Goal: Task Accomplishment & Management: Use online tool/utility

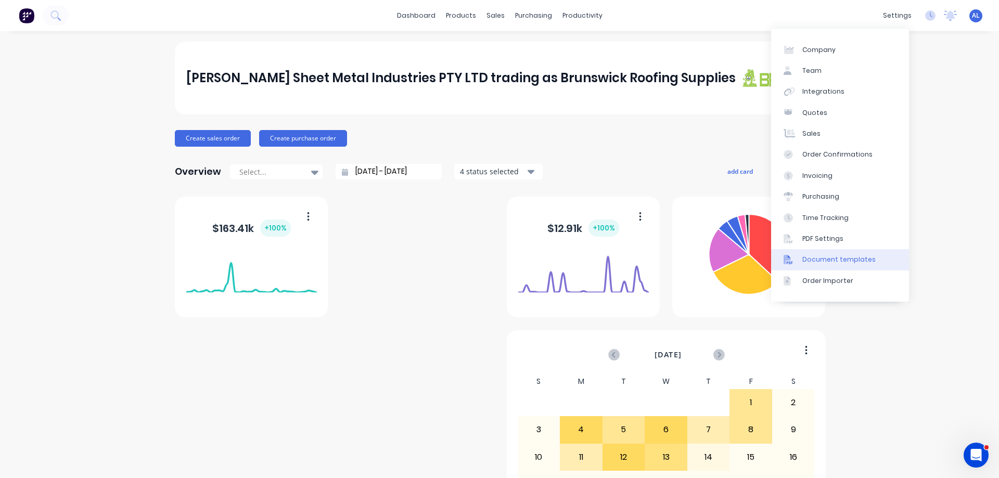
click at [826, 262] on div "Document templates" at bounding box center [838, 259] width 73 height 9
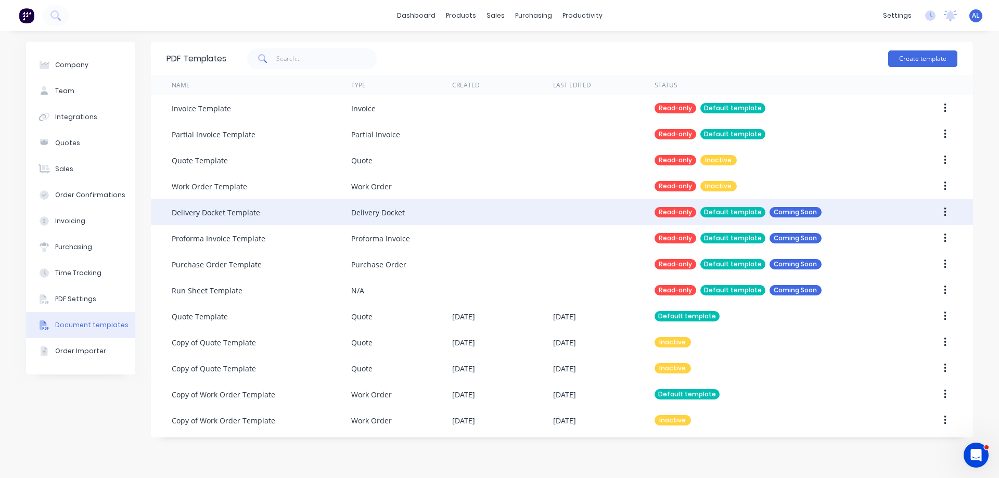
click at [944, 211] on icon "button" at bounding box center [945, 212] width 3 height 11
click at [569, 210] on div at bounding box center [603, 212] width 101 height 26
click at [737, 212] on div "Default template" at bounding box center [732, 212] width 65 height 10
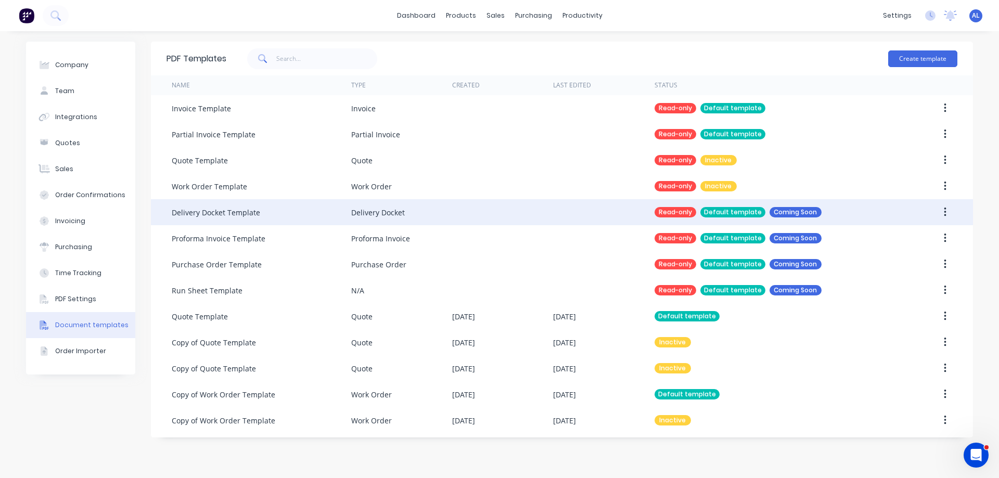
click at [853, 218] on div "Read-only Default template Coming Soon" at bounding box center [773, 212] width 236 height 26
click at [945, 212] on icon "button" at bounding box center [945, 212] width 2 height 9
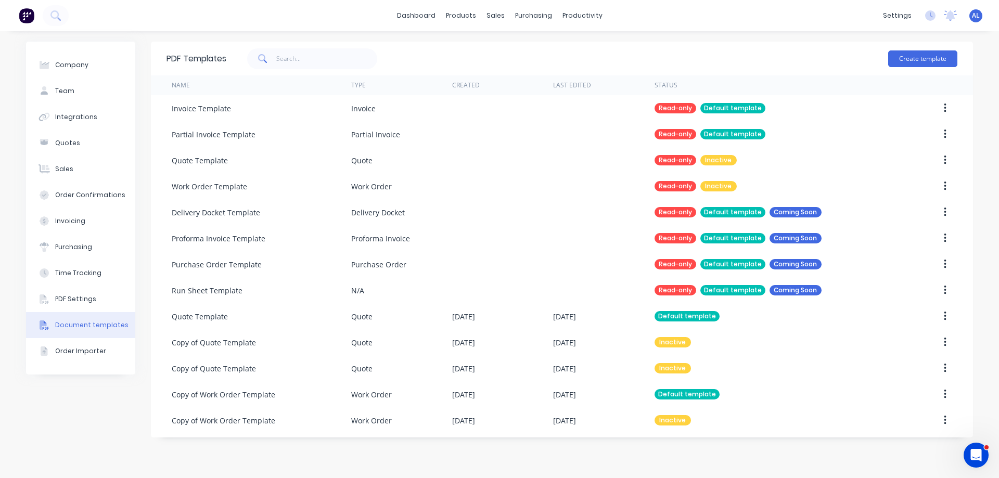
click at [29, 16] on img at bounding box center [27, 16] width 16 height 16
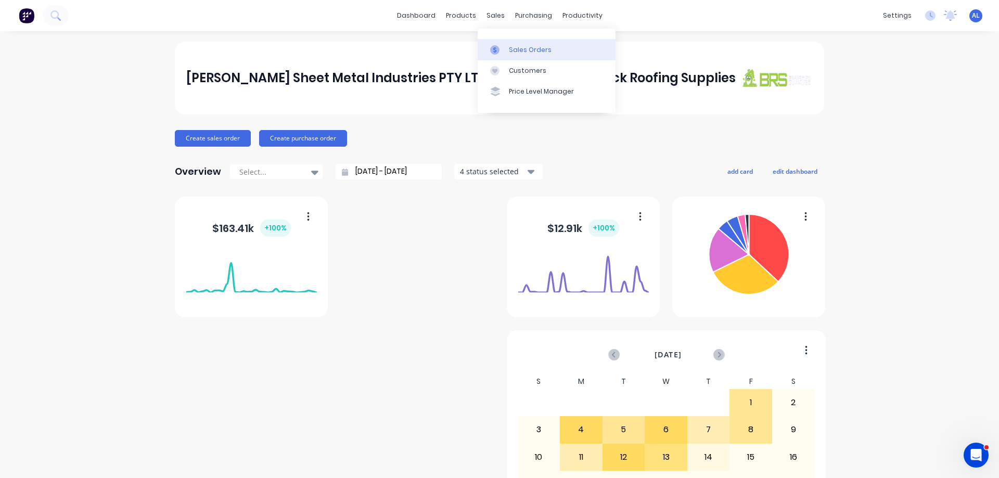
click at [516, 50] on div "Sales Orders" at bounding box center [530, 49] width 43 height 9
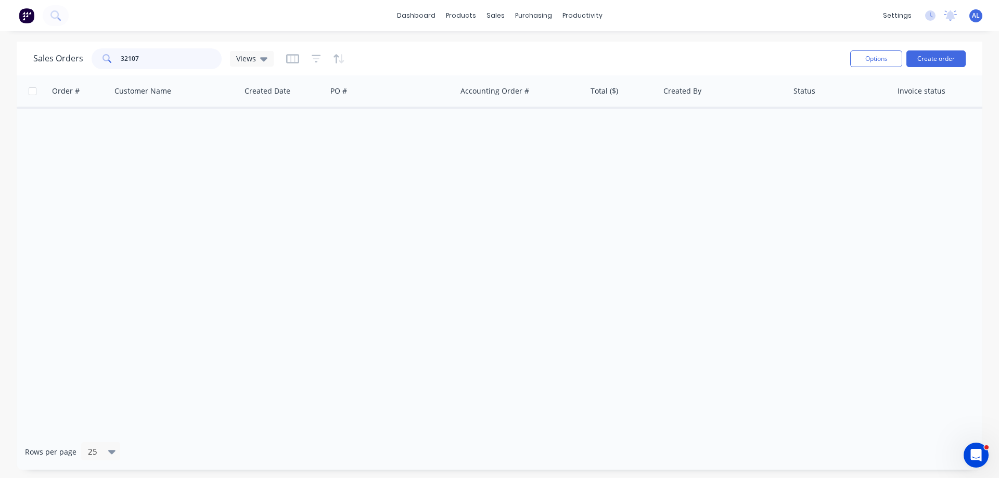
click at [151, 58] on input "32107" at bounding box center [171, 58] width 101 height 21
type input "3"
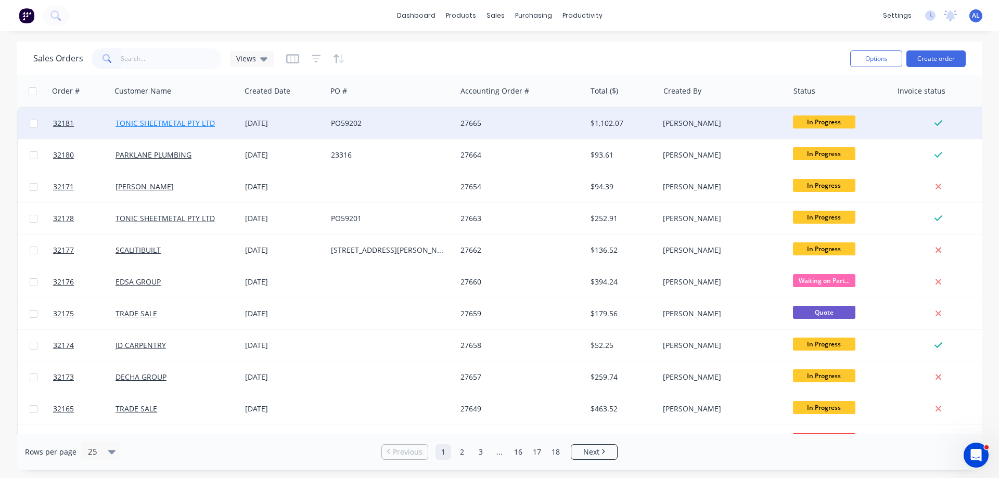
click at [168, 122] on link "TONIC SHEETMETAL PTY LTD" at bounding box center [165, 123] width 99 height 10
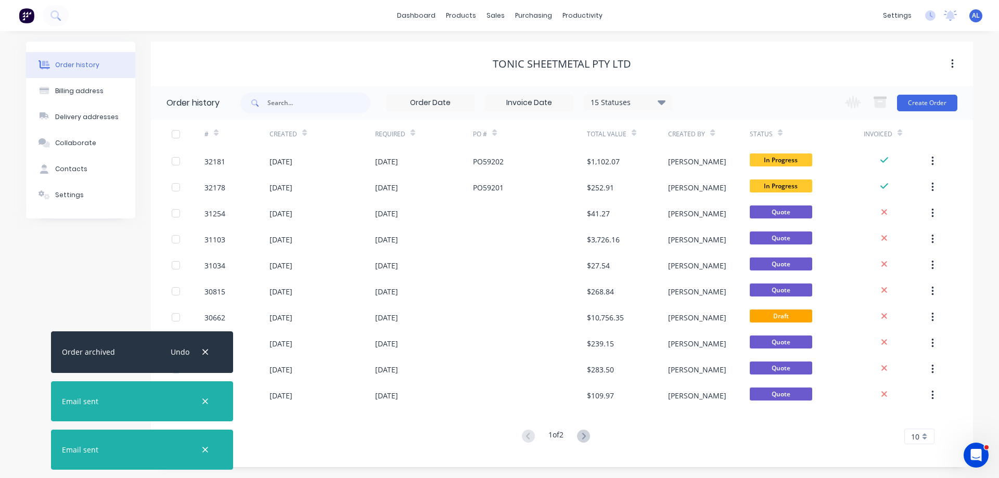
click at [32, 15] on img at bounding box center [27, 16] width 16 height 16
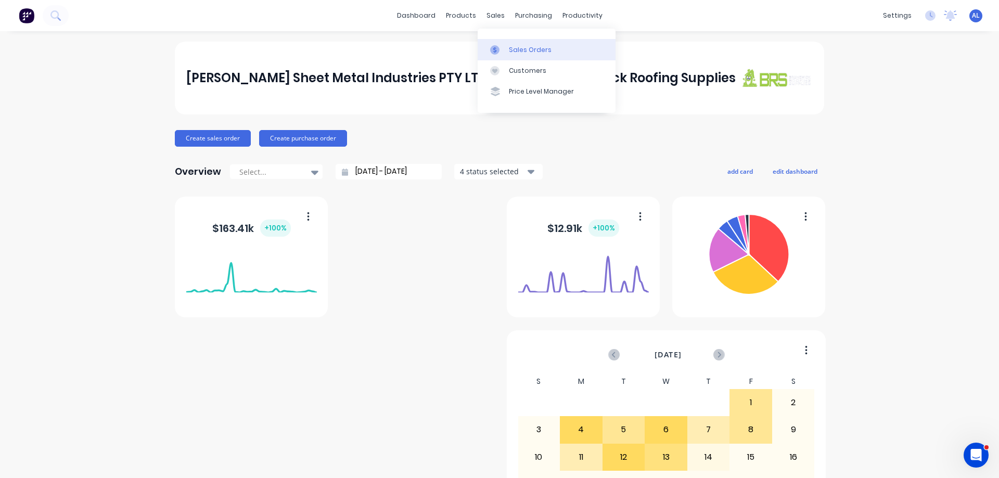
click at [514, 47] on div "Sales Orders" at bounding box center [530, 49] width 43 height 9
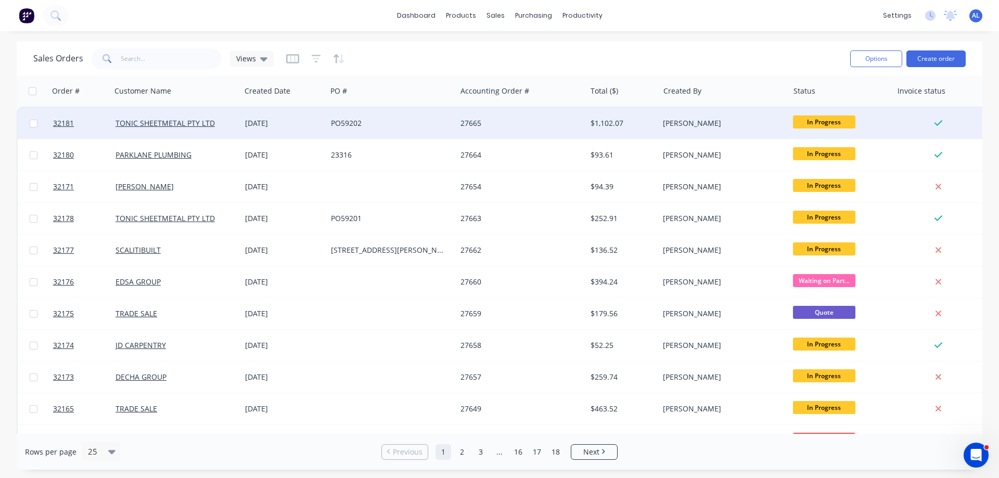
click at [320, 126] on div "[DATE]" at bounding box center [284, 123] width 78 height 10
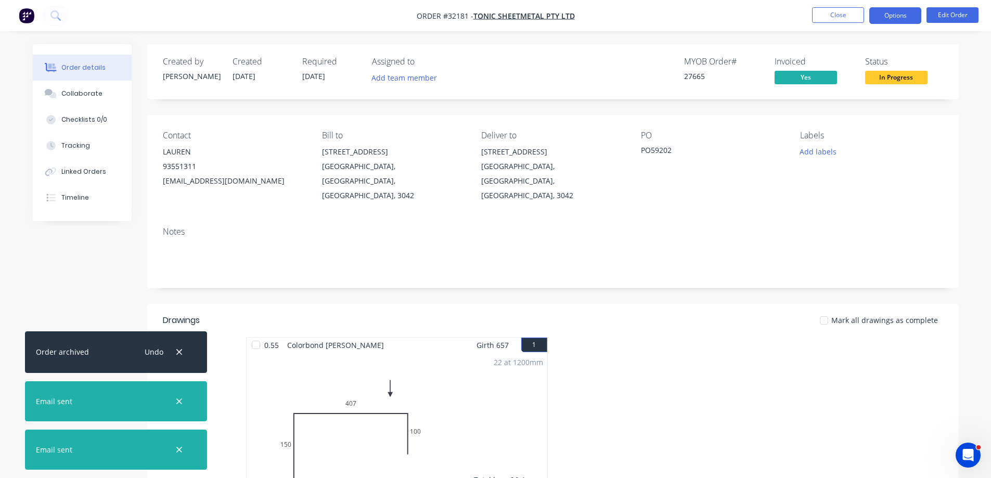
click at [878, 15] on button "Options" at bounding box center [895, 15] width 52 height 17
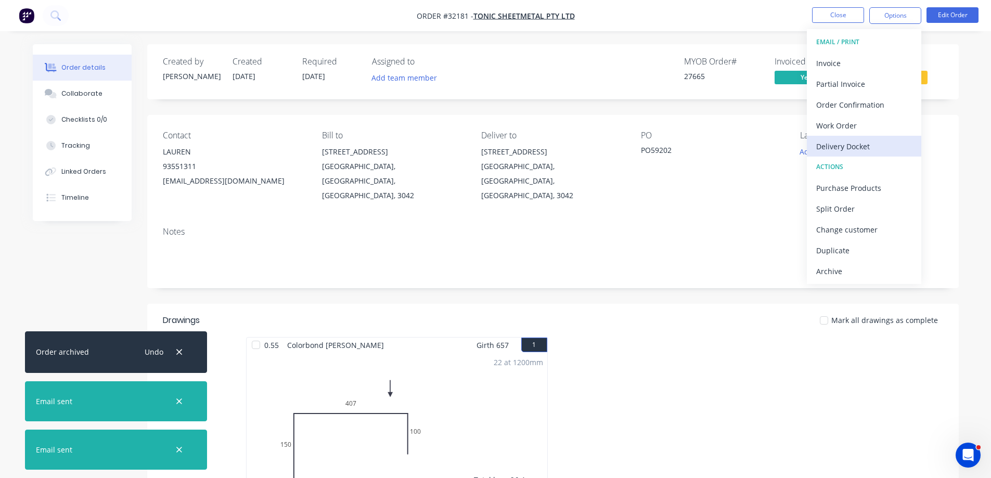
click at [857, 146] on div "Delivery Docket" at bounding box center [864, 146] width 96 height 15
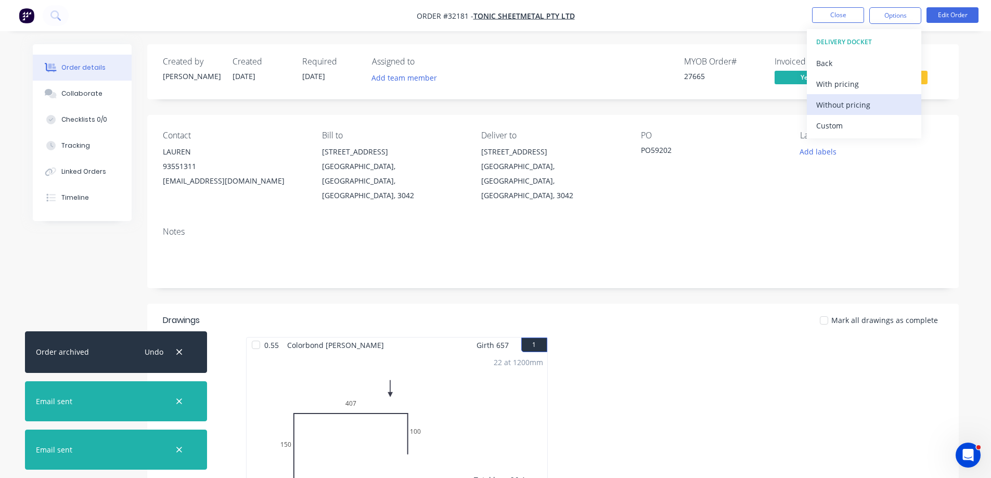
click at [863, 106] on div "Without pricing" at bounding box center [864, 104] width 96 height 15
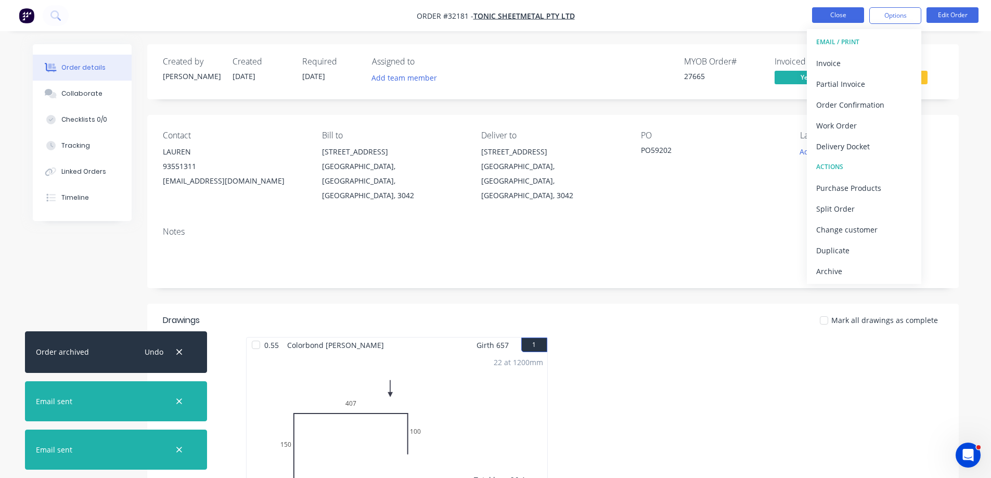
click at [823, 11] on button "Close" at bounding box center [838, 15] width 52 height 16
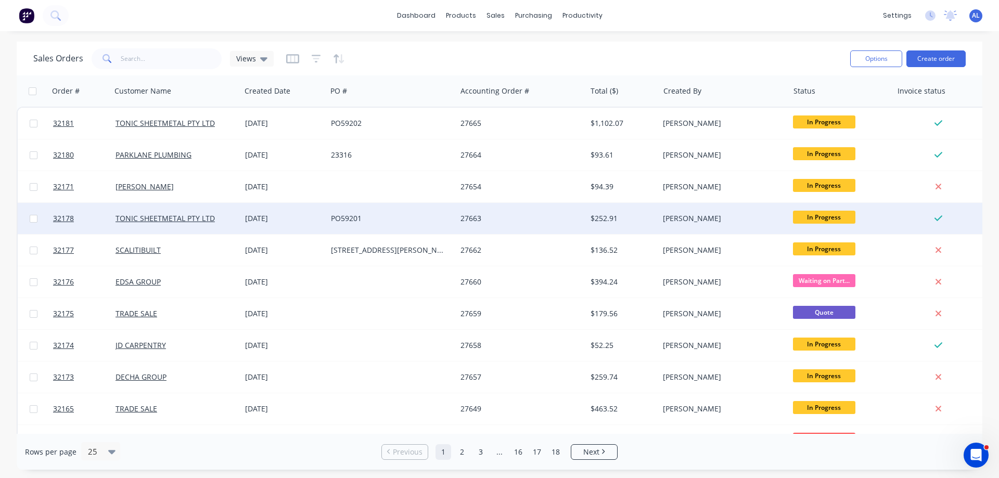
click at [251, 215] on div "[DATE]" at bounding box center [284, 218] width 78 height 10
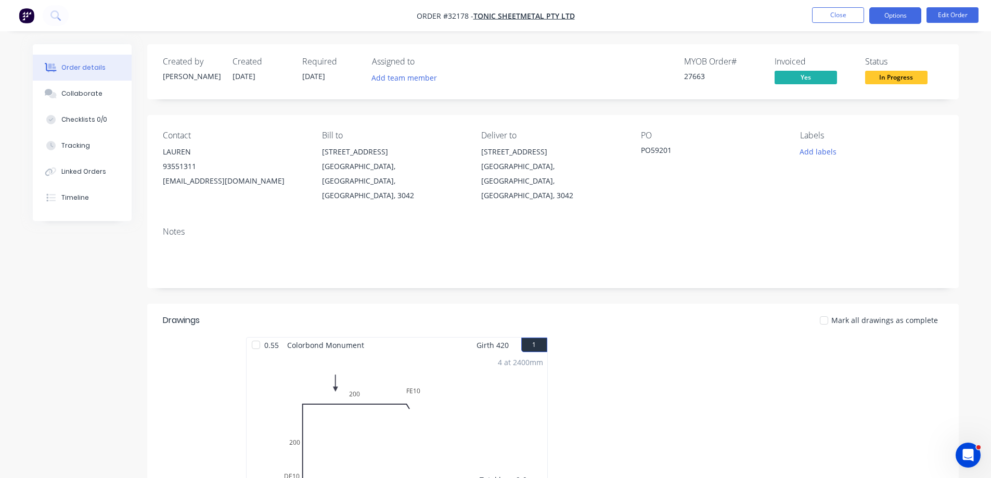
click at [901, 14] on button "Options" at bounding box center [895, 15] width 52 height 17
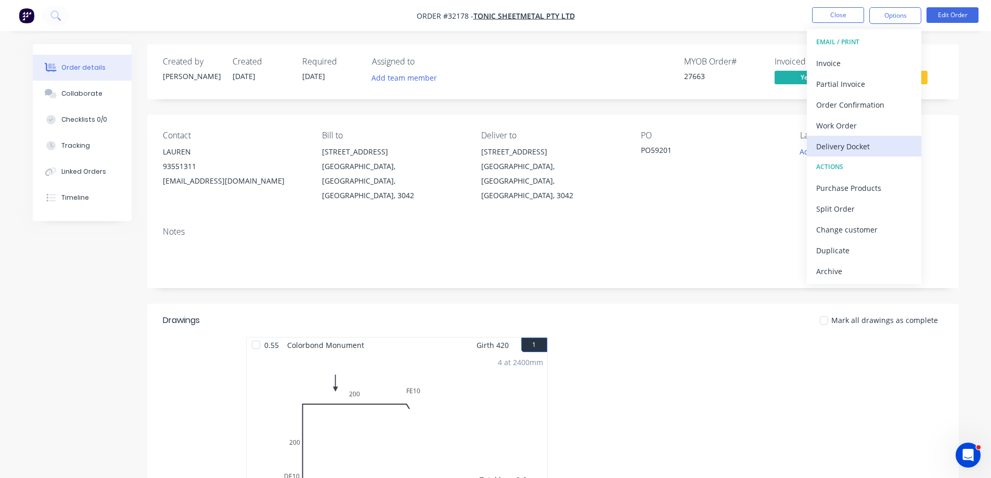
click at [854, 147] on div "Delivery Docket" at bounding box center [864, 146] width 96 height 15
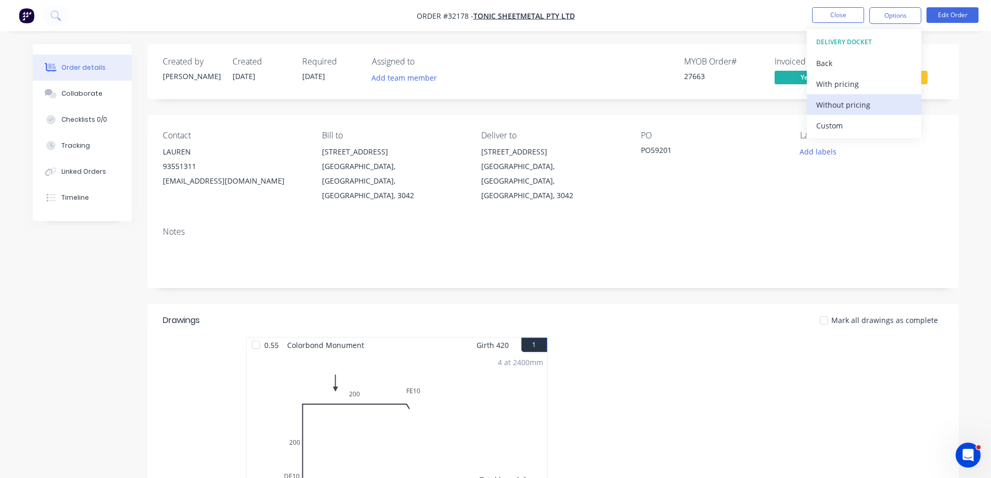
click at [871, 106] on div "Without pricing" at bounding box center [864, 104] width 96 height 15
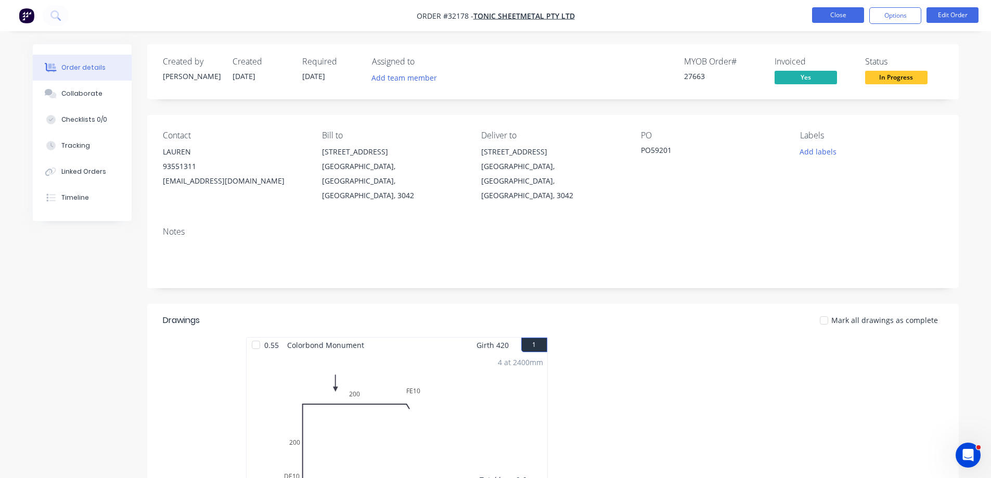
click at [835, 14] on button "Close" at bounding box center [838, 15] width 52 height 16
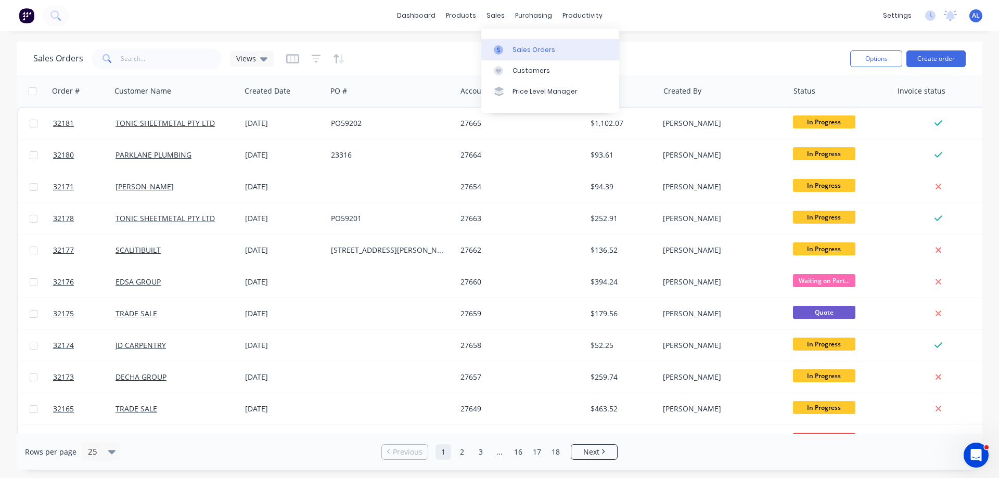
click at [522, 52] on div "Sales Orders" at bounding box center [534, 49] width 43 height 9
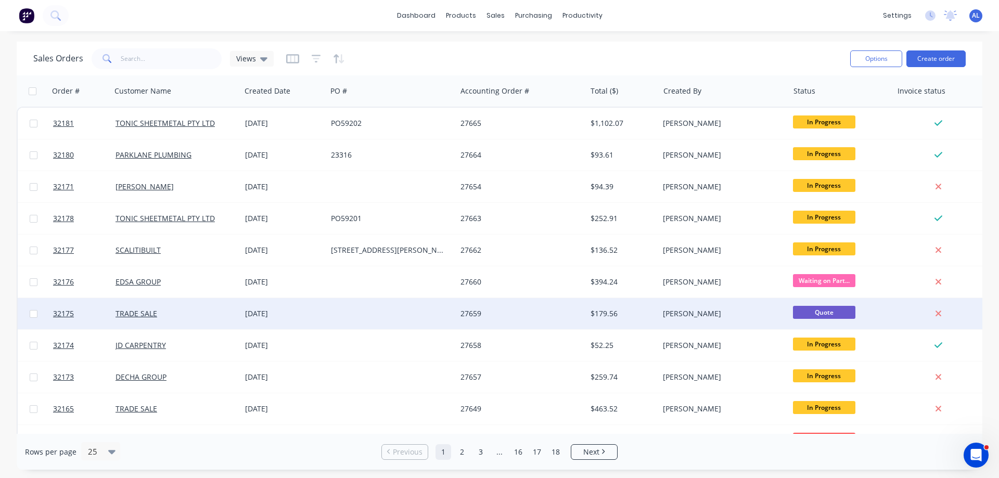
click at [329, 315] on div at bounding box center [392, 313] width 130 height 31
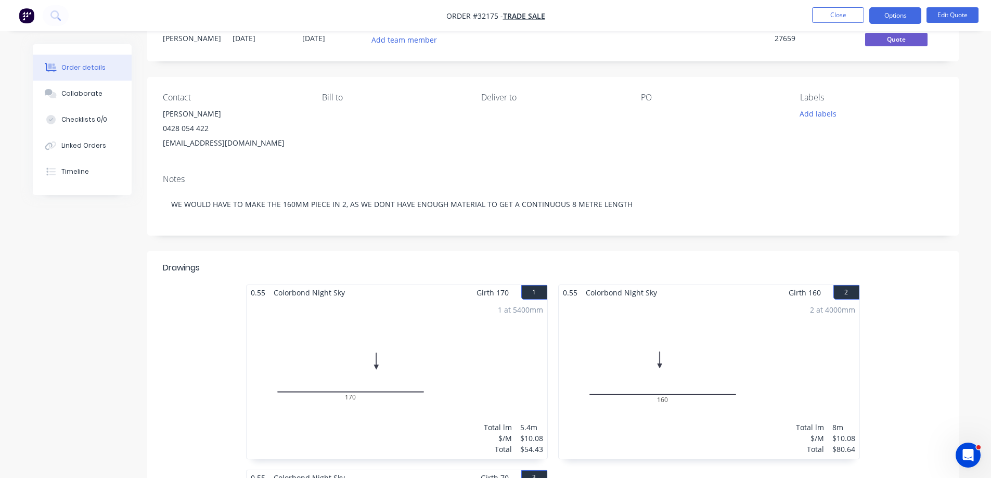
scroll to position [36, 0]
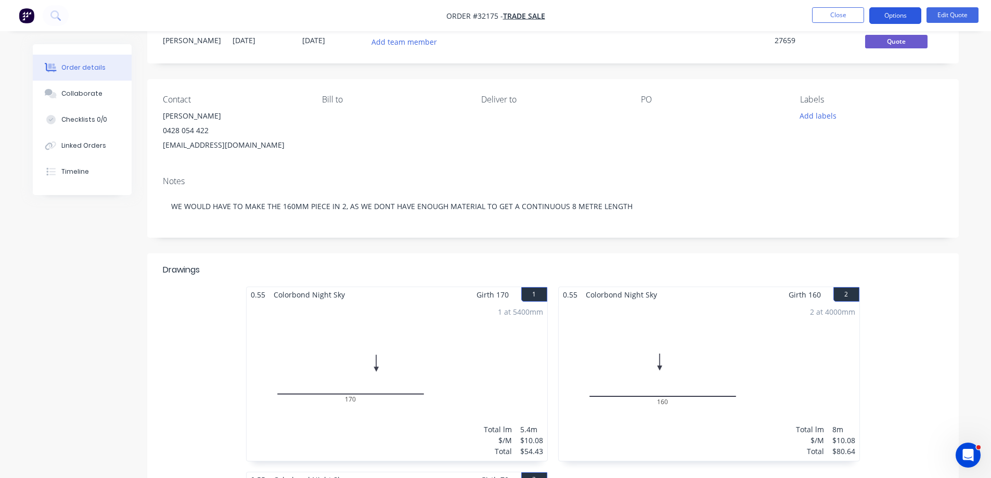
click at [910, 14] on button "Options" at bounding box center [895, 15] width 52 height 17
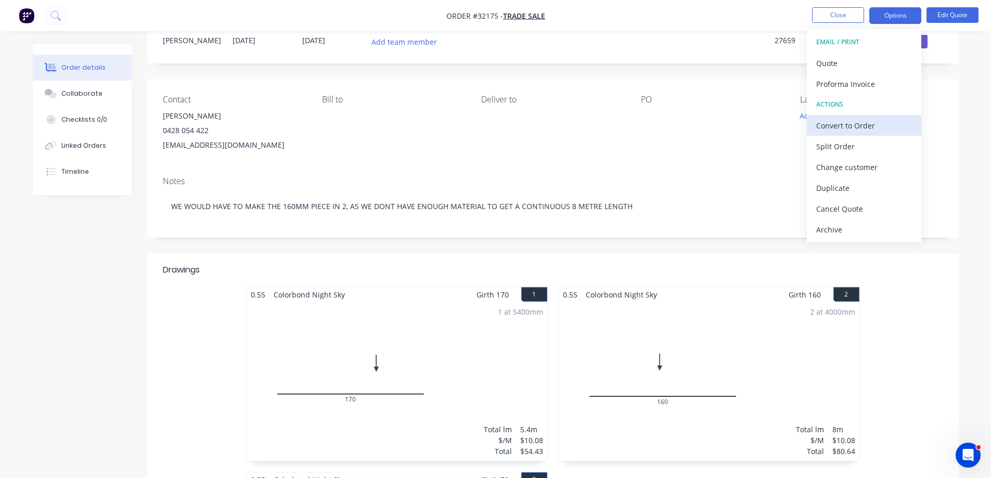
click at [868, 126] on div "Convert to Order" at bounding box center [864, 125] width 96 height 15
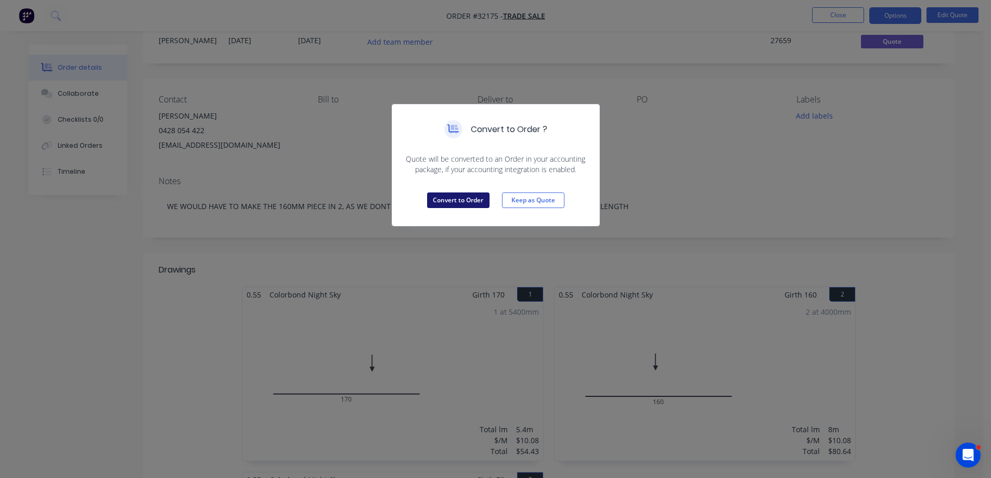
click at [445, 202] on button "Convert to Order" at bounding box center [458, 201] width 62 height 16
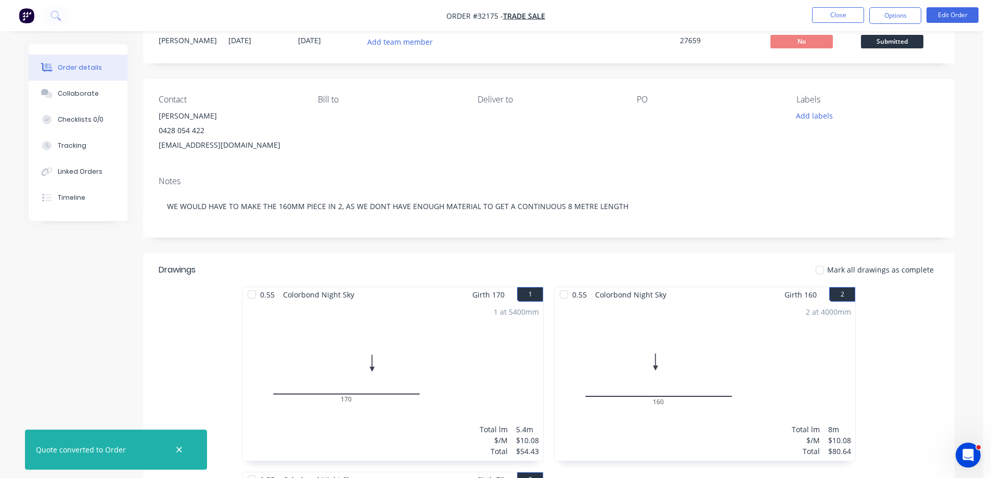
click at [890, 16] on button "Options" at bounding box center [895, 15] width 52 height 17
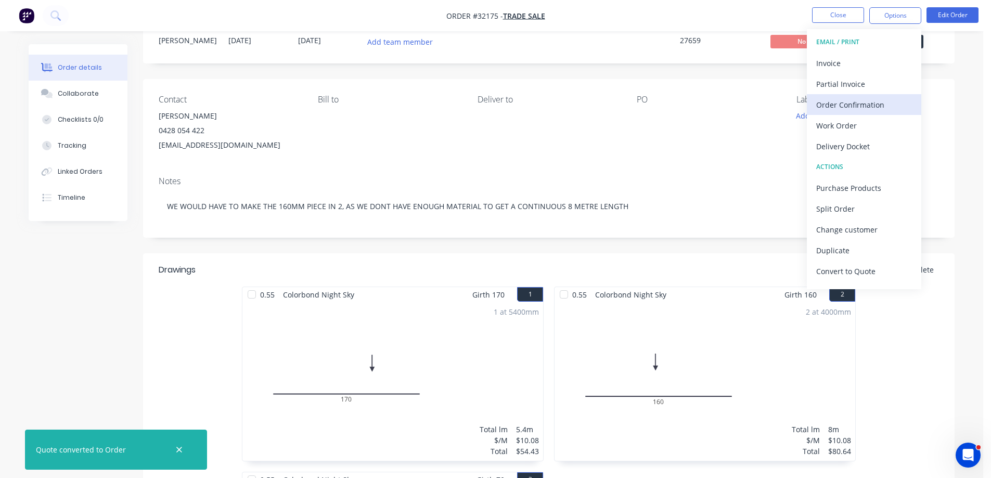
click at [866, 103] on div "Order Confirmation" at bounding box center [864, 104] width 96 height 15
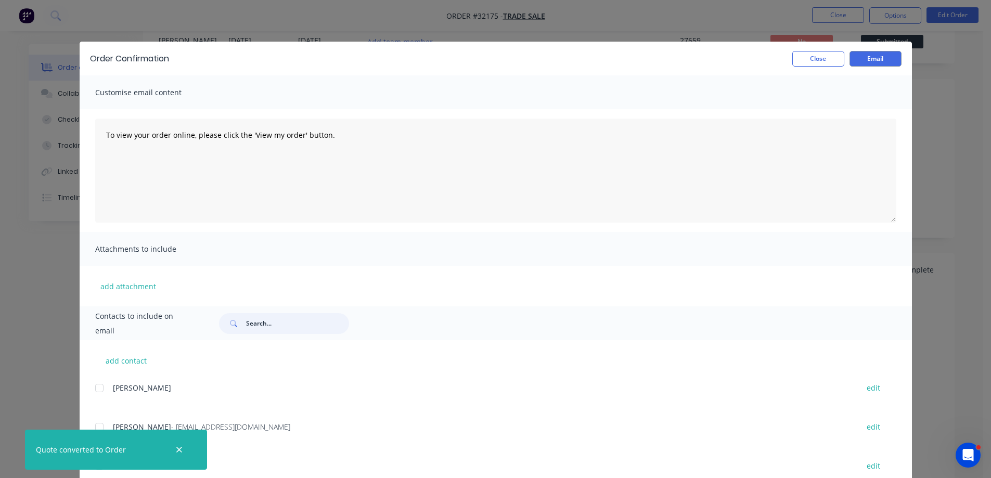
click at [265, 318] on input "text" at bounding box center [297, 323] width 103 height 21
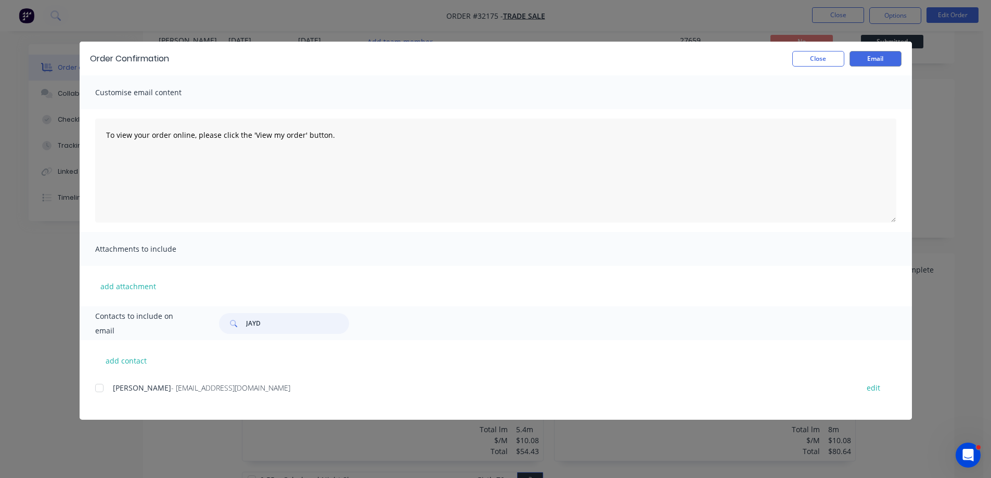
drag, startPoint x: 100, startPoint y: 389, endPoint x: 338, endPoint y: 309, distance: 251.1
click at [103, 388] on div at bounding box center [99, 388] width 21 height 21
type input "JAYD"
click at [871, 61] on button "Email" at bounding box center [876, 59] width 52 height 16
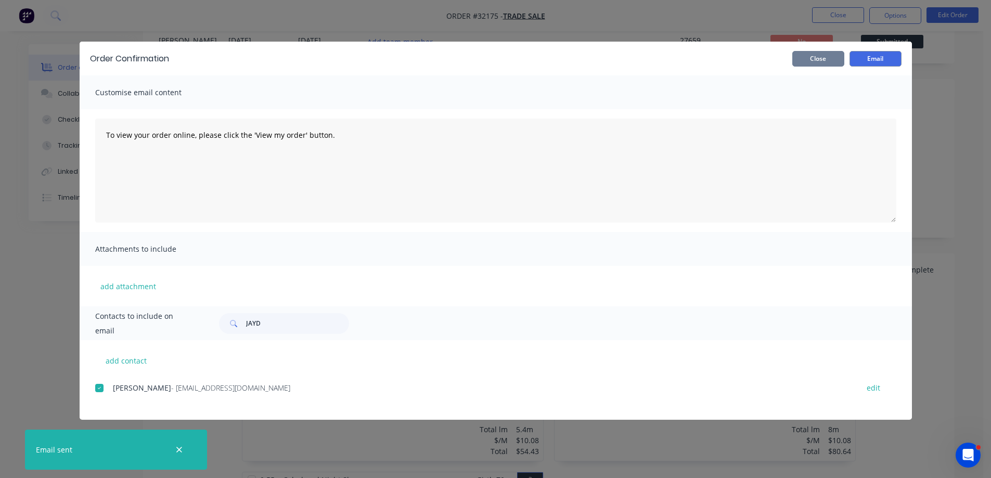
click at [835, 60] on button "Close" at bounding box center [818, 59] width 52 height 16
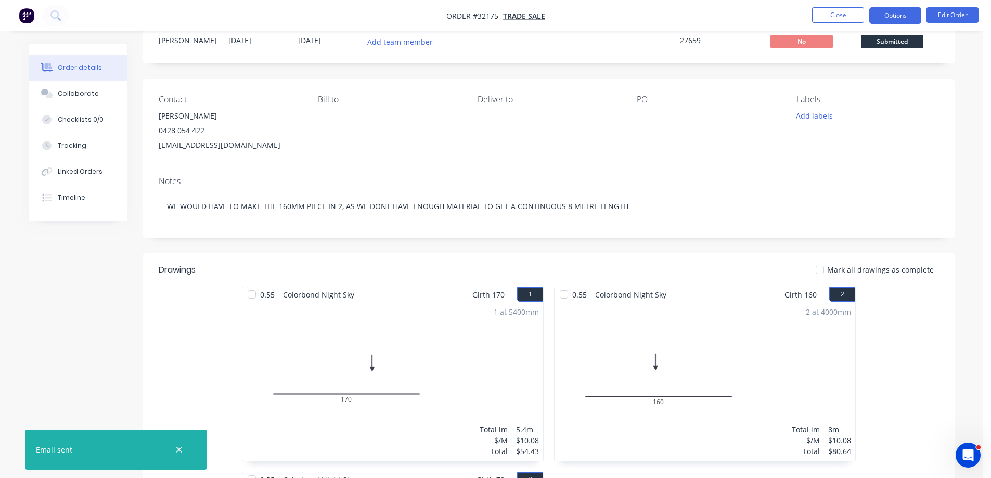
drag, startPoint x: 890, startPoint y: 19, endPoint x: 885, endPoint y: 27, distance: 9.4
click at [890, 19] on button "Options" at bounding box center [895, 15] width 52 height 17
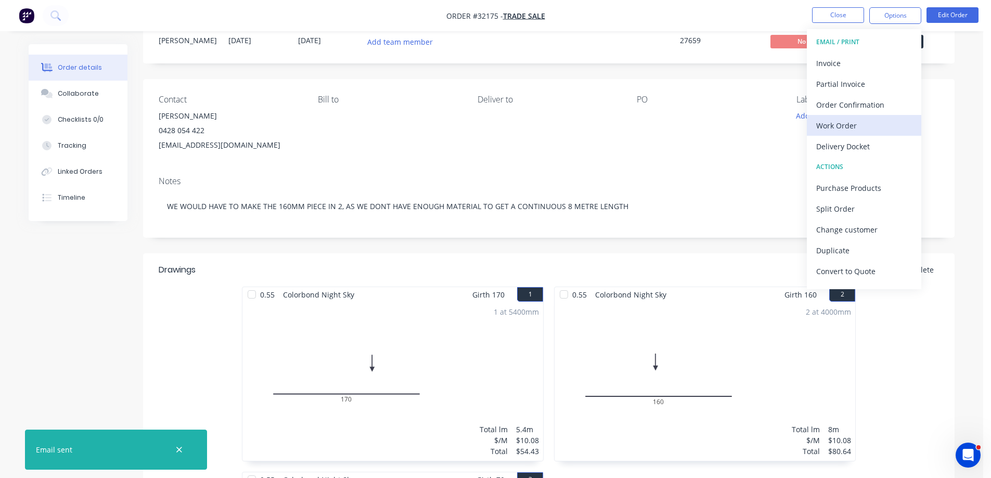
click at [868, 125] on div "Work Order" at bounding box center [864, 125] width 96 height 15
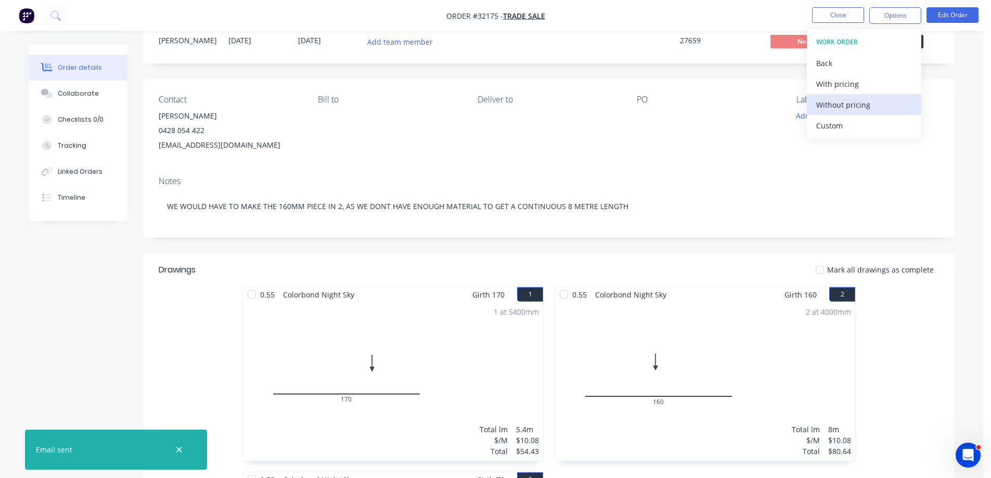
click at [861, 104] on div "Without pricing" at bounding box center [864, 104] width 96 height 15
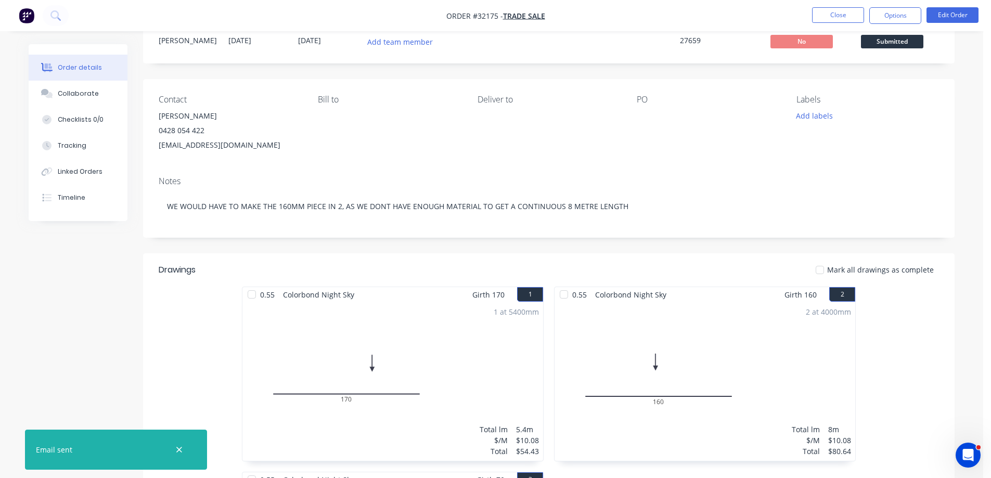
click at [740, 78] on div "Created by [PERSON_NAME] Created [DATE] Required [DATE] Assigned to Add team me…" at bounding box center [549, 417] width 812 height 818
click at [906, 41] on span "Submitted" at bounding box center [892, 41] width 62 height 13
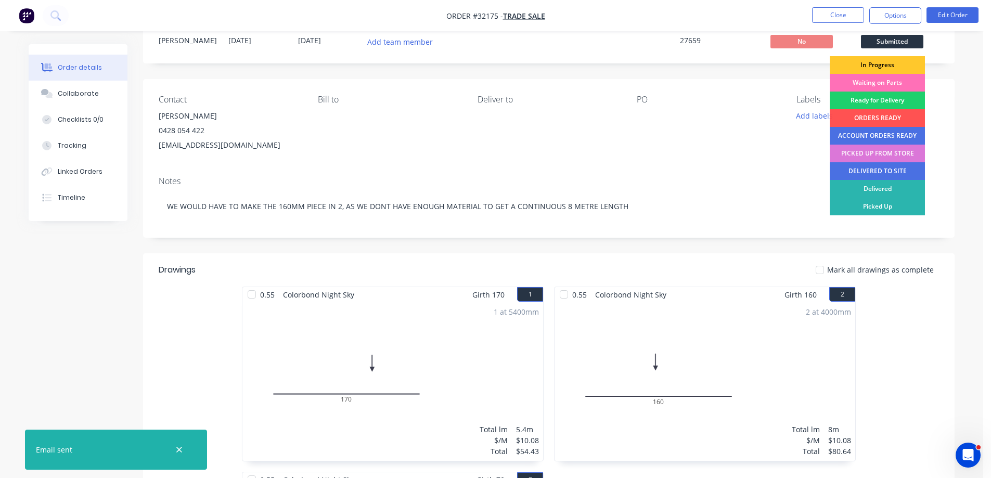
click at [902, 62] on div "In Progress" at bounding box center [877, 65] width 95 height 18
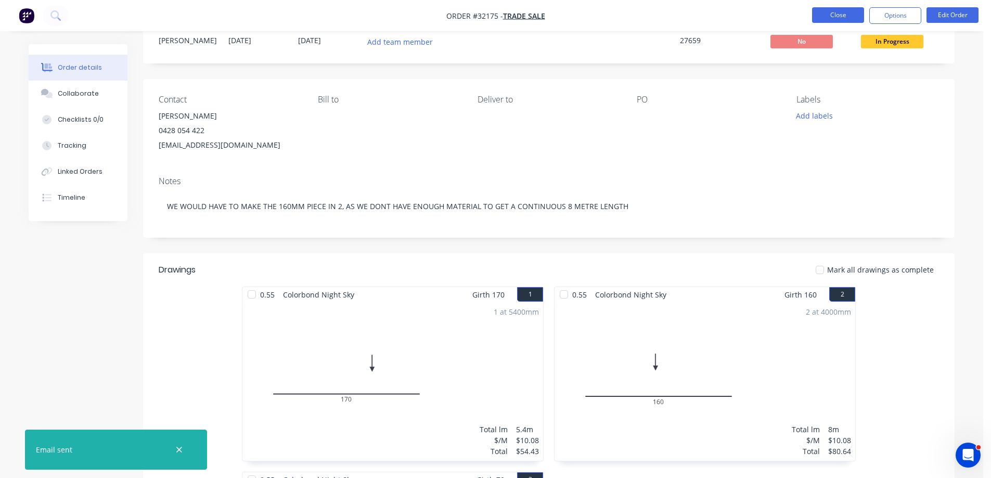
click at [848, 18] on button "Close" at bounding box center [838, 15] width 52 height 16
